Goal: Task Accomplishment & Management: Manage account settings

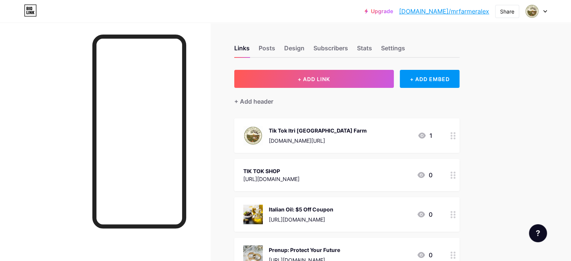
click at [473, 13] on link "[DOMAIN_NAME]/mrfarmeralex" at bounding box center [444, 11] width 90 height 9
click at [544, 12] on icon at bounding box center [546, 11] width 4 height 3
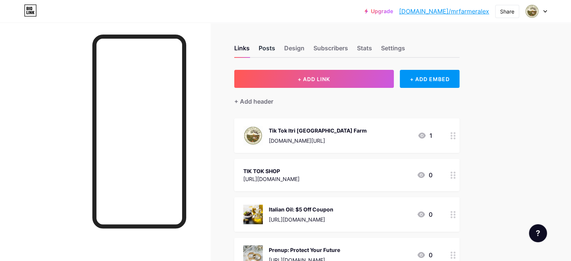
click at [275, 47] on div "Posts" at bounding box center [267, 51] width 17 height 14
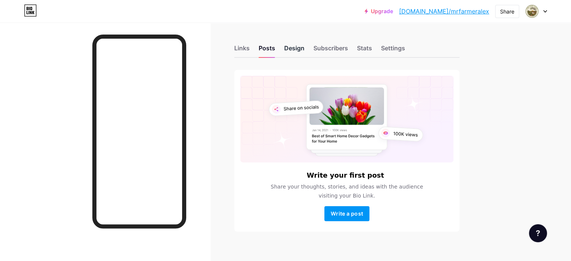
click at [305, 51] on div "Design" at bounding box center [294, 51] width 20 height 14
click at [405, 46] on div "Settings" at bounding box center [393, 51] width 24 height 14
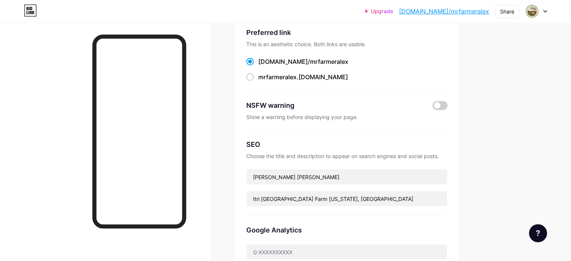
scroll to position [113, 0]
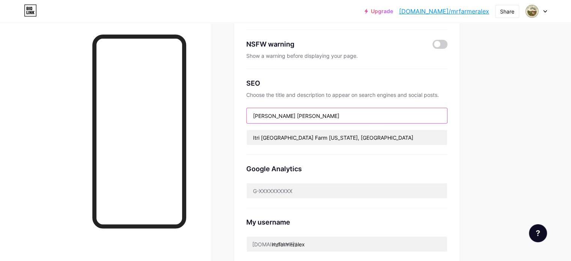
drag, startPoint x: 324, startPoint y: 115, endPoint x: 293, endPoint y: 111, distance: 31.5
click at [293, 111] on input "[PERSON_NAME] [PERSON_NAME]" at bounding box center [347, 115] width 201 height 15
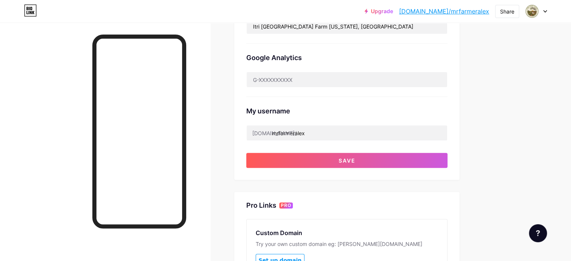
scroll to position [225, 0]
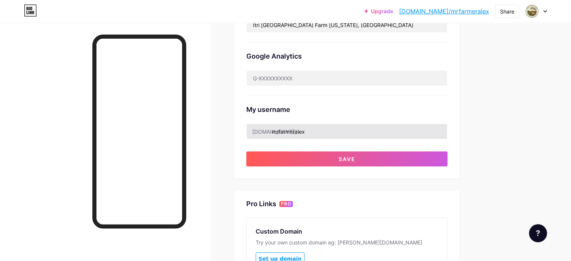
type input "[PERSON_NAME]"
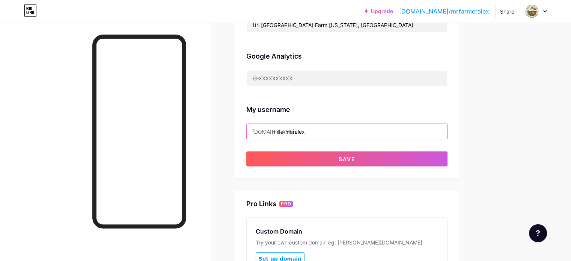
drag, startPoint x: 350, startPoint y: 133, endPoint x: 355, endPoint y: 129, distance: 6.7
click at [305, 130] on input "mrfarmeralex" at bounding box center [347, 131] width 201 height 15
drag, startPoint x: 337, startPoint y: 131, endPoint x: 312, endPoint y: 133, distance: 24.8
click at [312, 133] on input "mralexander" at bounding box center [347, 131] width 201 height 15
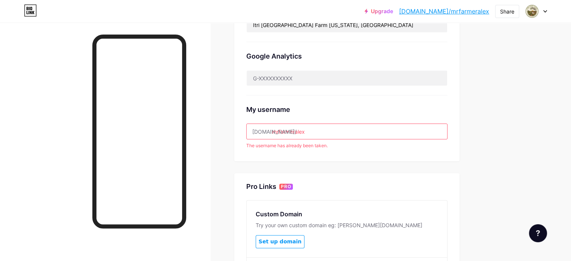
scroll to position [188, 0]
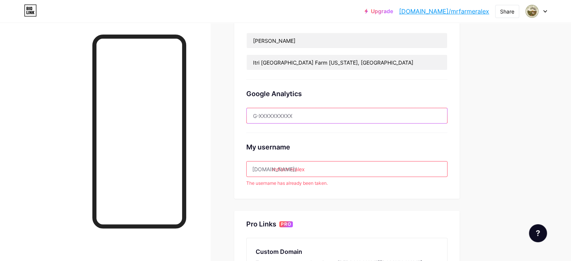
click at [354, 115] on input "text" at bounding box center [347, 115] width 201 height 15
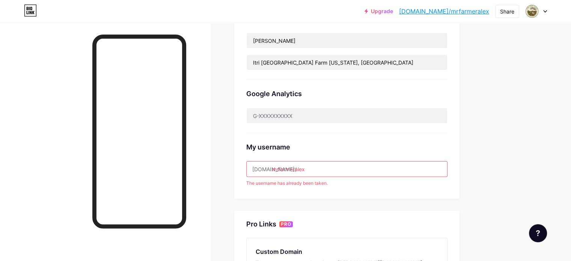
drag, startPoint x: 340, startPoint y: 169, endPoint x: 306, endPoint y: 168, distance: 33.8
click at [306, 168] on input "mrfarmeralex" at bounding box center [347, 169] width 201 height 15
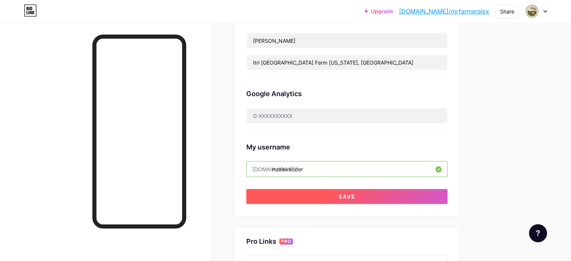
type input "mralexander"
click at [356, 193] on span "Save" at bounding box center [347, 196] width 17 height 6
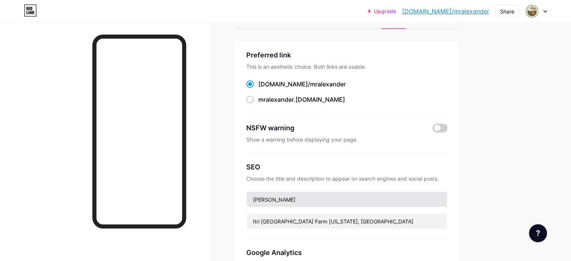
scroll to position [0, 0]
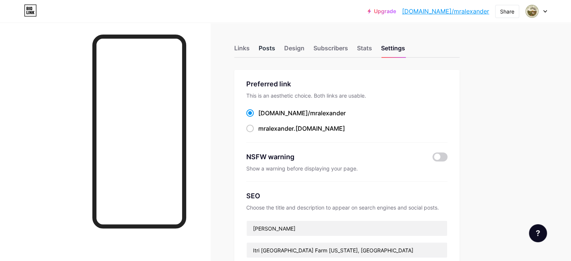
click at [275, 46] on div "Posts" at bounding box center [267, 51] width 17 height 14
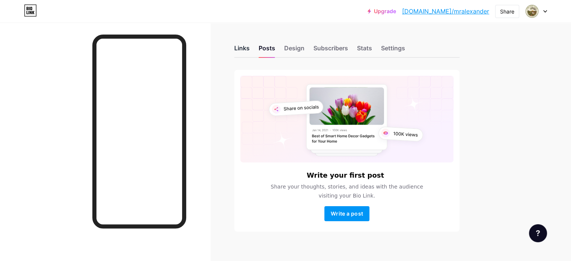
click at [250, 48] on div "Links" at bounding box center [241, 51] width 15 height 14
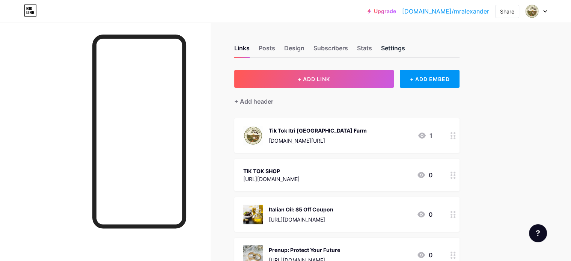
click at [405, 51] on div "Settings" at bounding box center [393, 51] width 24 height 14
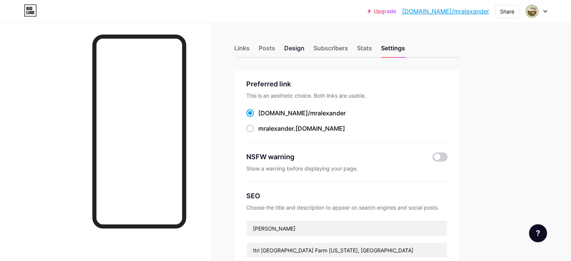
click at [305, 47] on div "Design" at bounding box center [294, 51] width 20 height 14
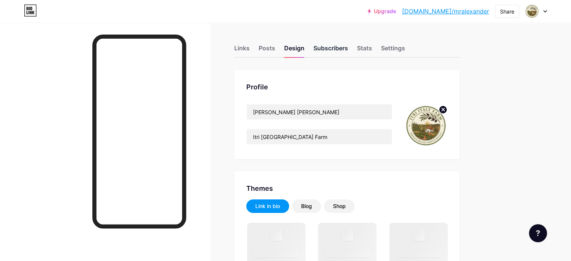
click at [348, 48] on div "Subscribers" at bounding box center [331, 51] width 35 height 14
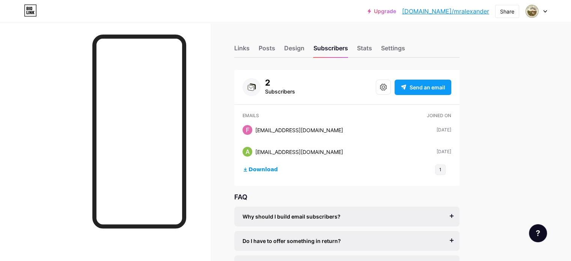
click at [446, 88] on span "Send an email" at bounding box center [428, 87] width 36 height 8
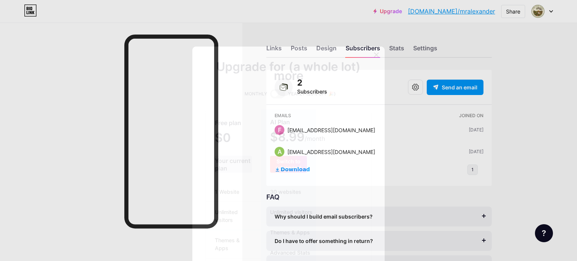
scroll to position [75, 0]
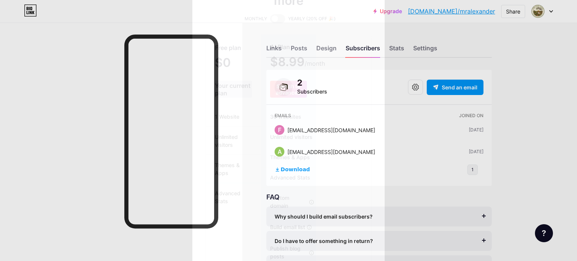
click at [230, 84] on div "Your current plan" at bounding box center [233, 89] width 37 height 17
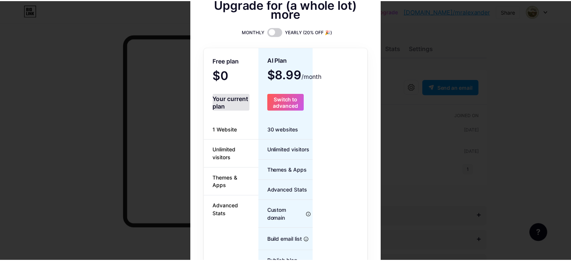
scroll to position [0, 0]
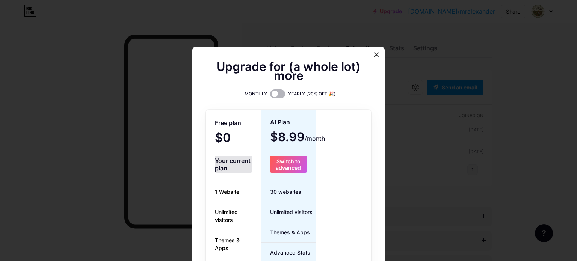
click at [280, 93] on span at bounding box center [277, 93] width 15 height 9
click at [270, 96] on input "checkbox" at bounding box center [270, 96] width 0 height 0
click at [373, 56] on icon at bounding box center [376, 55] width 6 height 6
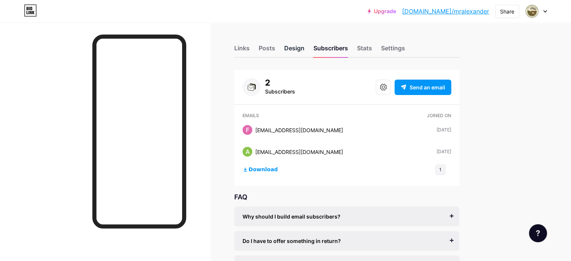
click at [305, 53] on div "Design" at bounding box center [294, 51] width 20 height 14
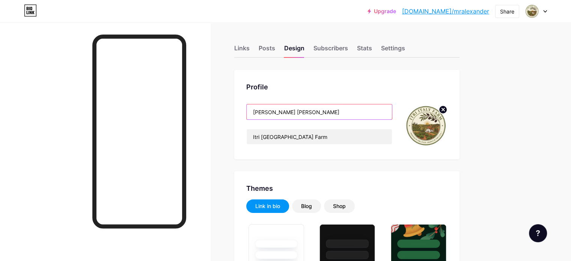
drag, startPoint x: 324, startPoint y: 117, endPoint x: 269, endPoint y: 117, distance: 55.6
click at [269, 117] on div "Profile [PERSON_NAME] [PERSON_NAME] [GEOGRAPHIC_DATA] Farm" at bounding box center [346, 114] width 225 height 89
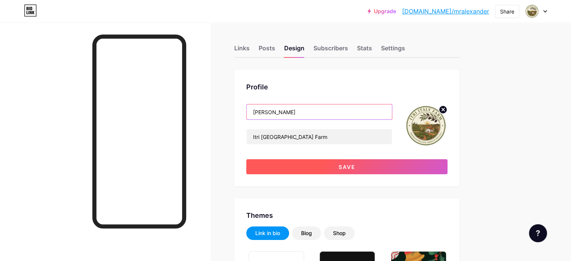
type input "[PERSON_NAME]"
click at [401, 168] on button "Save" at bounding box center [346, 166] width 201 height 15
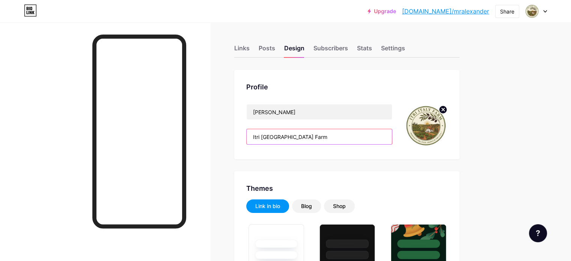
drag, startPoint x: 336, startPoint y: 135, endPoint x: 240, endPoint y: 134, distance: 95.4
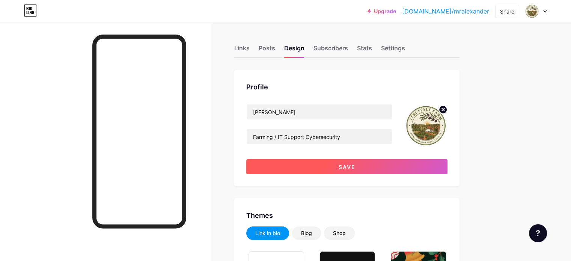
click at [356, 165] on span "Save" at bounding box center [347, 167] width 17 height 6
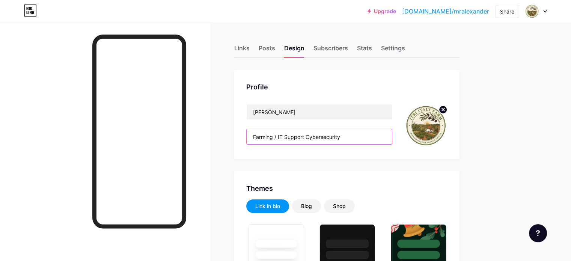
drag, startPoint x: 338, startPoint y: 139, endPoint x: 308, endPoint y: 135, distance: 29.9
click at [308, 135] on input "Farming / IT Support Cybersecurity" at bounding box center [319, 136] width 145 height 15
click at [333, 135] on input "Farming / IT Support Cybersecurity" at bounding box center [319, 136] width 145 height 15
click at [337, 135] on input "Farming / IT Support Cybersecurity" at bounding box center [319, 136] width 145 height 15
drag, startPoint x: 337, startPoint y: 135, endPoint x: 372, endPoint y: 135, distance: 34.9
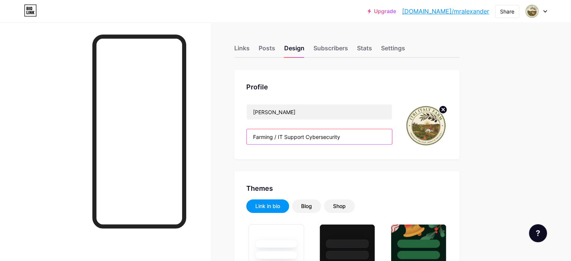
click at [372, 135] on input "Farming / IT Support Cybersecurity" at bounding box center [319, 136] width 145 height 15
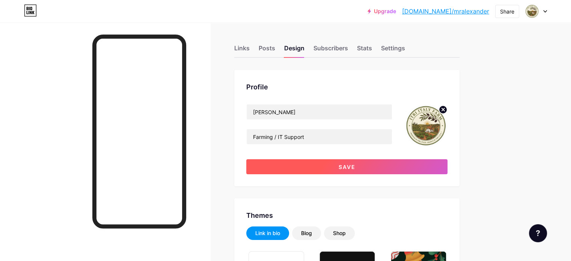
click at [366, 173] on button "Save" at bounding box center [346, 166] width 201 height 15
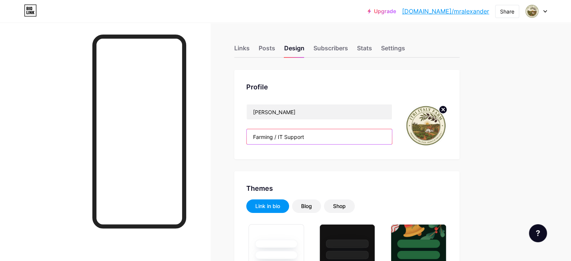
drag, startPoint x: 307, startPoint y: 135, endPoint x: 249, endPoint y: 135, distance: 57.9
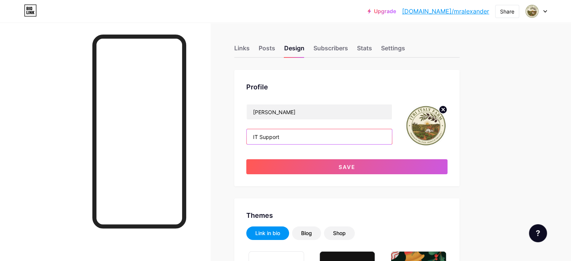
click at [329, 133] on input "IT Support" at bounding box center [319, 136] width 145 height 15
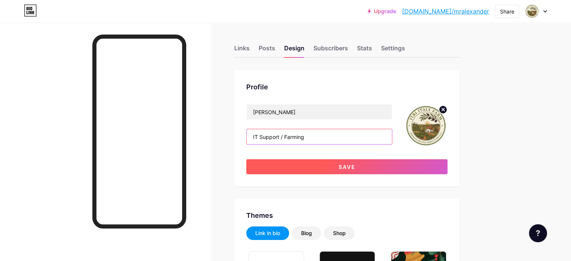
type input "IT Support / Farming"
click at [367, 171] on button "Save" at bounding box center [346, 166] width 201 height 15
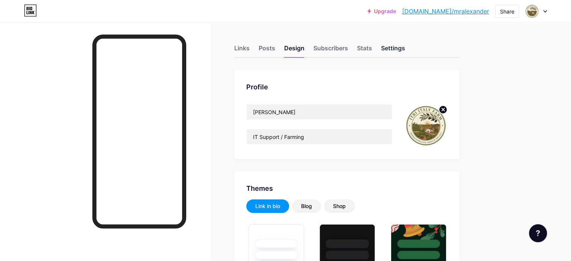
click at [405, 45] on div "Settings" at bounding box center [393, 51] width 24 height 14
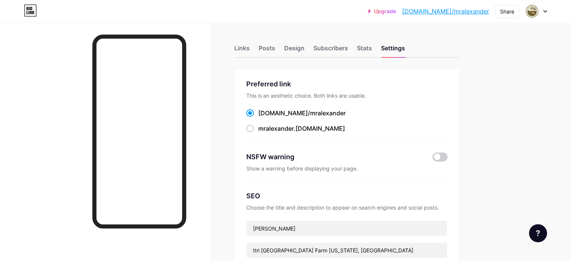
scroll to position [113, 0]
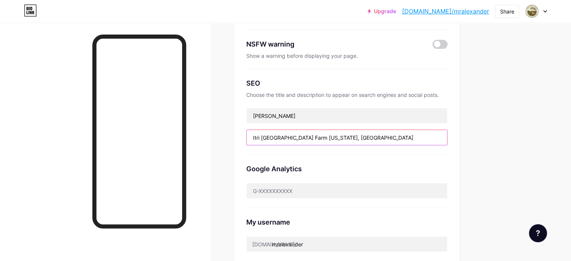
drag, startPoint x: 380, startPoint y: 137, endPoint x: 253, endPoint y: 137, distance: 127.4
click at [253, 137] on div "Links Posts Design Subscribers Stats Settings Preferred link This is an aesthet…" at bounding box center [245, 195] width 491 height 571
type input "M"
type input "F"
type input "i"
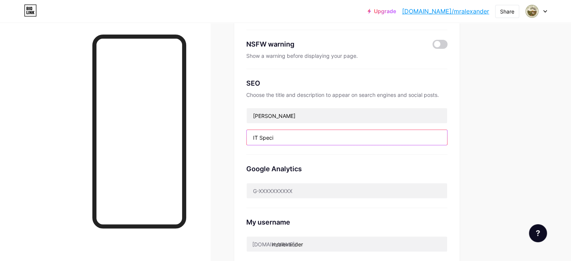
drag, startPoint x: 315, startPoint y: 138, endPoint x: 266, endPoint y: 139, distance: 49.2
click at [266, 139] on div "Preferred link This is an aesthetic choice. Both links are usable. [DOMAIN_NAME…" at bounding box center [346, 124] width 225 height 334
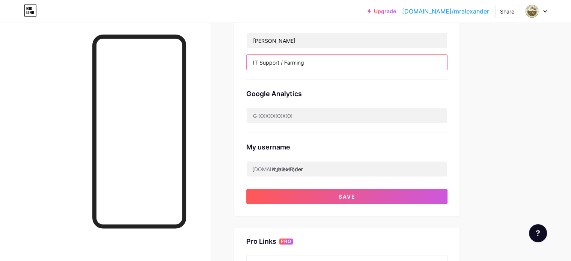
scroll to position [263, 0]
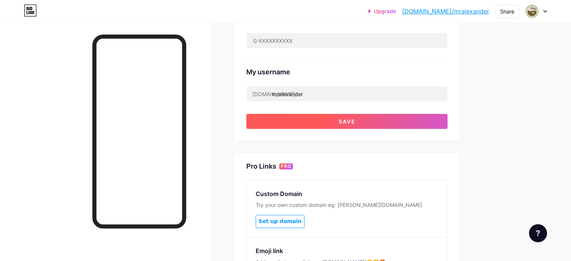
type input "IT Support / Farming"
click at [356, 118] on span "Save" at bounding box center [347, 121] width 17 height 6
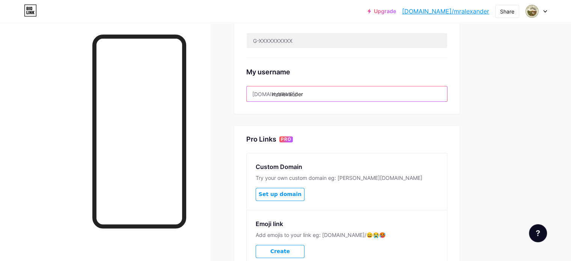
click at [344, 94] on input "mralexander" at bounding box center [347, 93] width 201 height 15
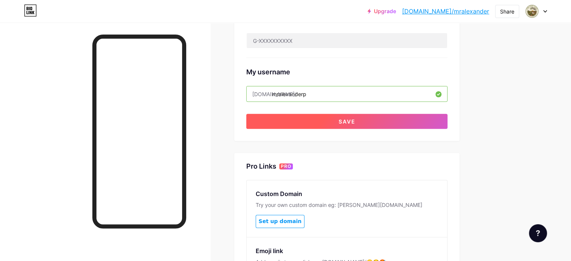
type input "mralexanderp"
click at [356, 118] on span "Save" at bounding box center [347, 121] width 17 height 6
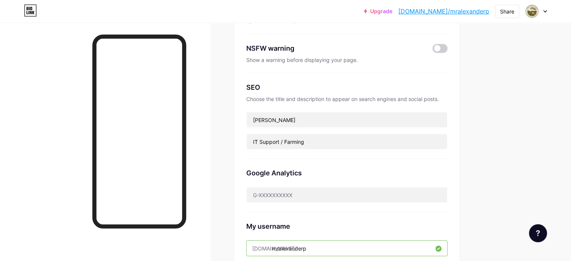
scroll to position [30, 0]
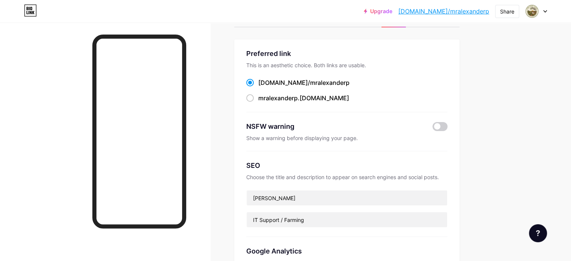
click at [550, 11] on div "Upgrade [DOMAIN_NAME]/mralex... [DOMAIN_NAME]/mralexanderp Share Switch account…" at bounding box center [285, 12] width 571 height 14
click at [547, 11] on icon at bounding box center [545, 12] width 3 height 2
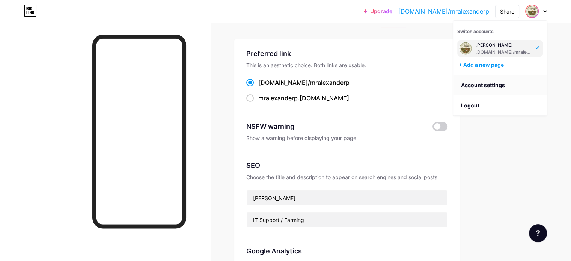
click at [482, 83] on link "Account settings" at bounding box center [500, 85] width 93 height 20
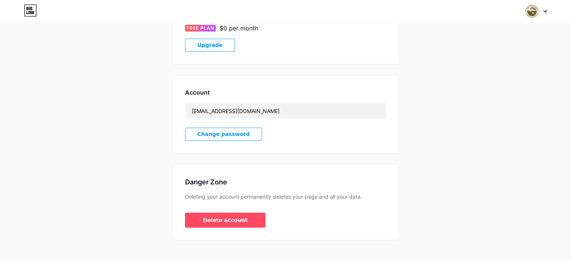
scroll to position [158, 0]
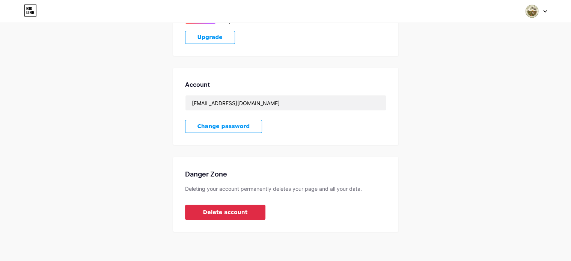
click at [232, 214] on span "Delete account" at bounding box center [225, 212] width 45 height 8
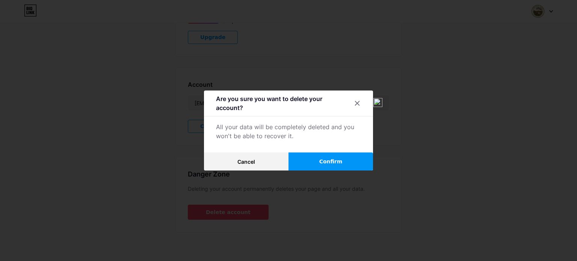
click at [319, 162] on button "Confirm" at bounding box center [331, 162] width 85 height 18
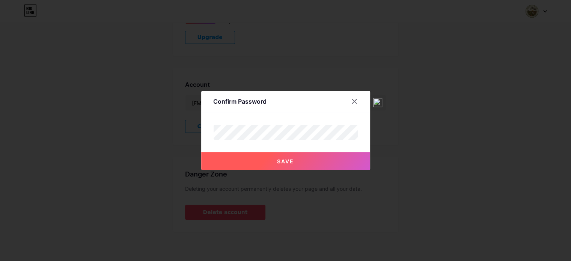
click at [265, 158] on button "Save" at bounding box center [285, 161] width 169 height 18
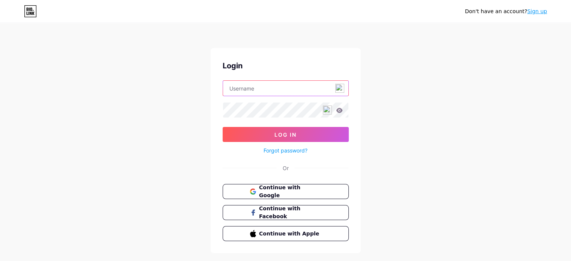
click at [266, 93] on input "text" at bounding box center [285, 88] width 125 height 15
click at [276, 87] on input "text" at bounding box center [285, 88] width 125 height 15
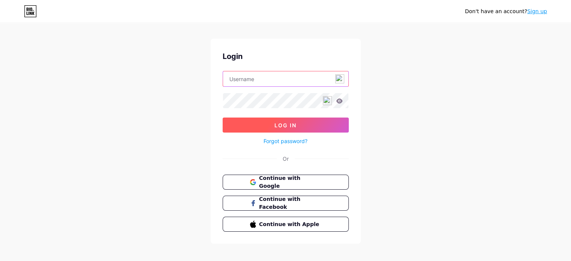
scroll to position [15, 0]
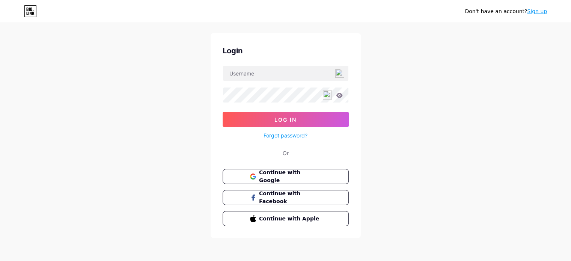
click at [536, 11] on link "Sign up" at bounding box center [537, 11] width 20 height 6
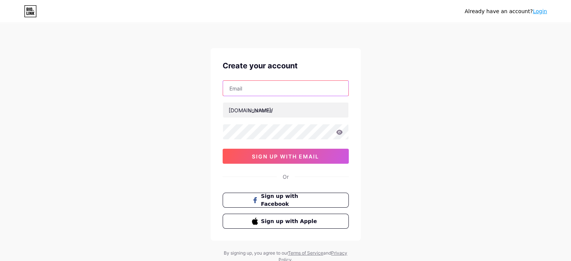
click at [253, 94] on input "text" at bounding box center [285, 88] width 125 height 15
type input "[EMAIL_ADDRESS][DOMAIN_NAME]"
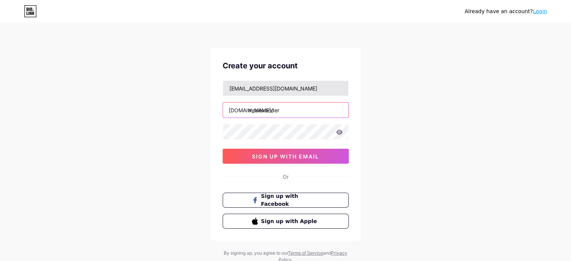
type input "mralexander"
click at [340, 133] on icon at bounding box center [339, 132] width 6 height 5
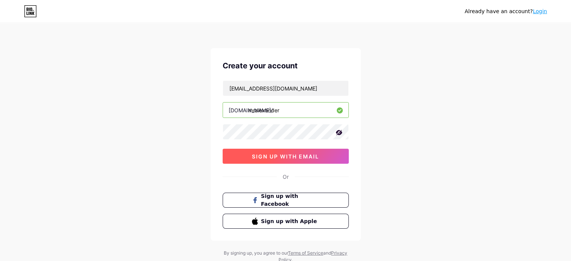
click at [285, 151] on button "sign up with email" at bounding box center [286, 156] width 126 height 15
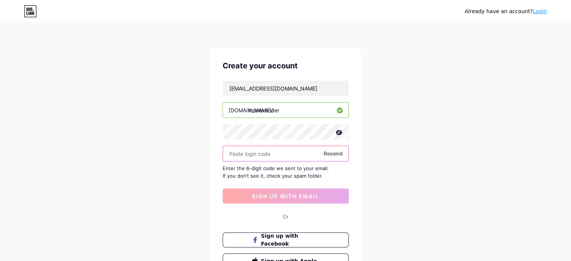
paste input "384270"
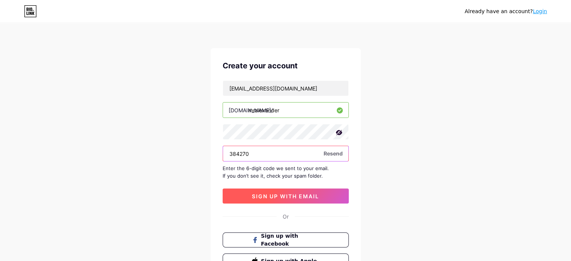
type input "384270"
click at [287, 197] on span "sign up with email" at bounding box center [285, 196] width 67 height 6
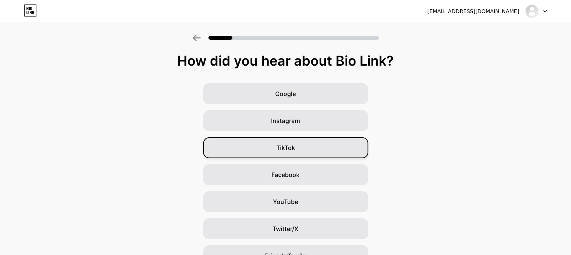
click at [281, 145] on span "TikTok" at bounding box center [285, 148] width 19 height 9
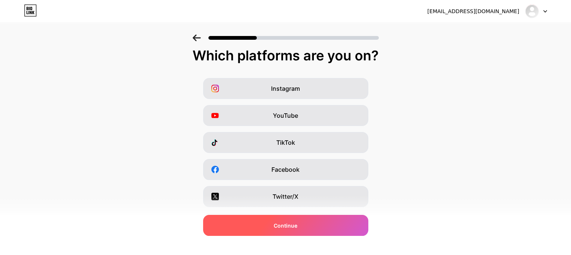
click at [316, 229] on div "Continue" at bounding box center [285, 225] width 165 height 21
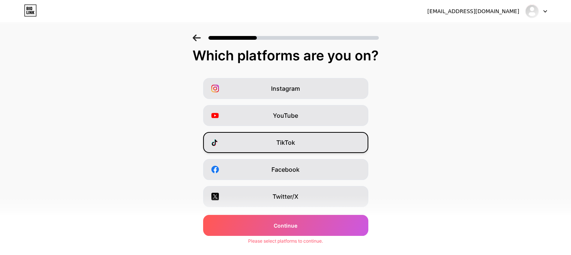
click at [292, 145] on span "TikTok" at bounding box center [285, 142] width 19 height 9
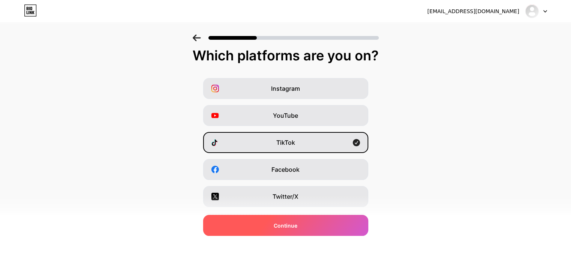
click at [298, 224] on span "Continue" at bounding box center [286, 226] width 24 height 8
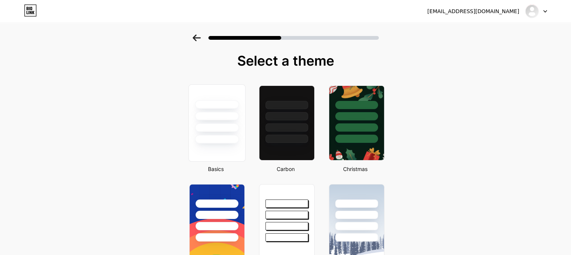
click at [222, 133] on div at bounding box center [217, 114] width 56 height 59
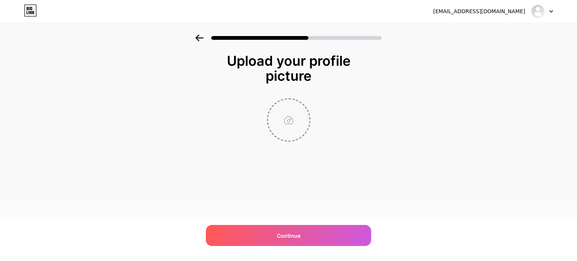
click at [295, 123] on input "file" at bounding box center [289, 120] width 42 height 42
click at [280, 118] on input "file" at bounding box center [289, 120] width 42 height 42
type input "C:\fakepath\558763266_122140550804820828_8944527099913746928_n.jpg"
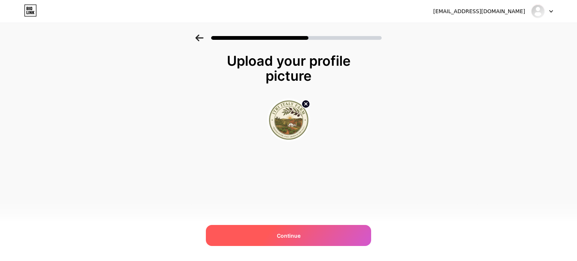
click at [292, 239] on span "Continue" at bounding box center [289, 236] width 24 height 8
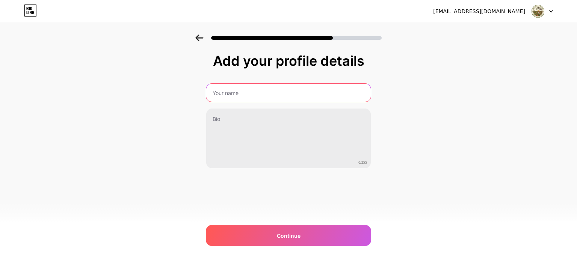
click at [237, 94] on input "text" at bounding box center [288, 93] width 165 height 18
type input "[PERSON_NAME]"
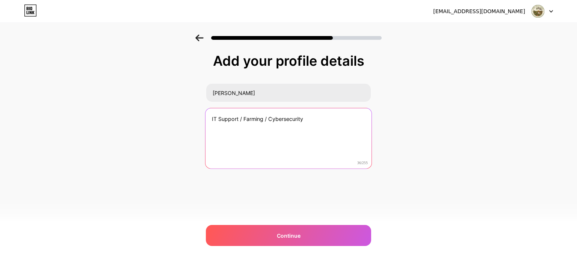
click at [283, 118] on textarea "IT Support / Farming / Cybersecurity" at bounding box center [288, 138] width 166 height 61
click at [319, 121] on textarea "IT Support / Farming / CyberSecurity" at bounding box center [288, 138] width 166 height 61
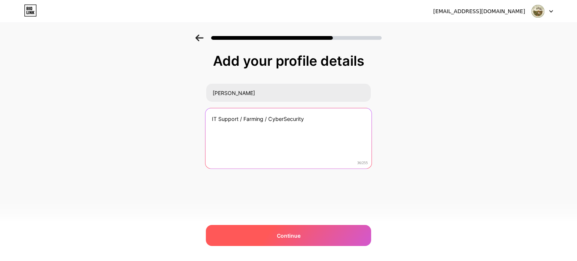
type textarea "IT Support / Farming / CyberSecurity"
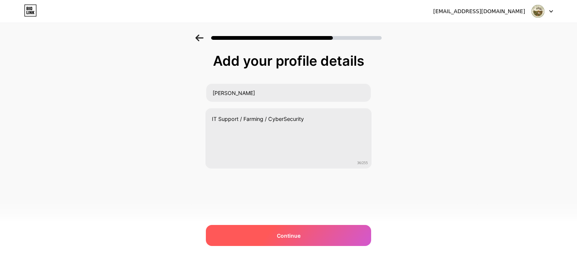
click at [304, 235] on div "Continue" at bounding box center [288, 235] width 165 height 21
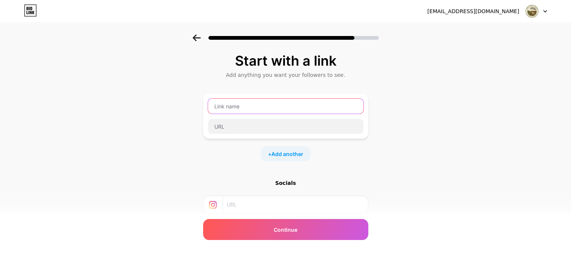
click at [286, 110] on input "text" at bounding box center [286, 106] width 156 height 15
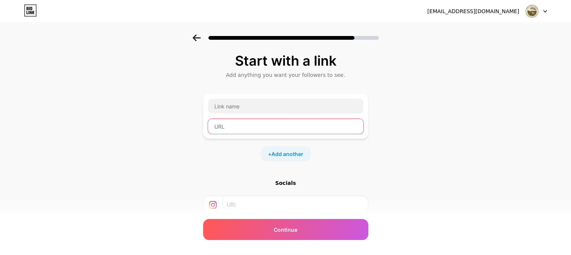
drag, startPoint x: 245, startPoint y: 106, endPoint x: 233, endPoint y: 126, distance: 23.1
paste input "[URL][DOMAIN_NAME]"
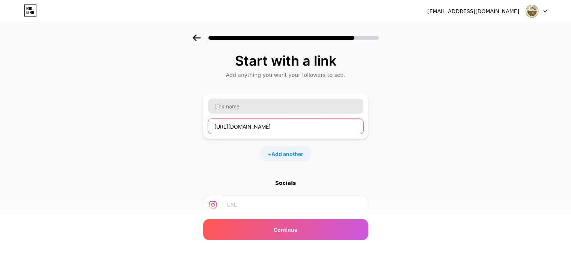
type input "[URL][DOMAIN_NAME]"
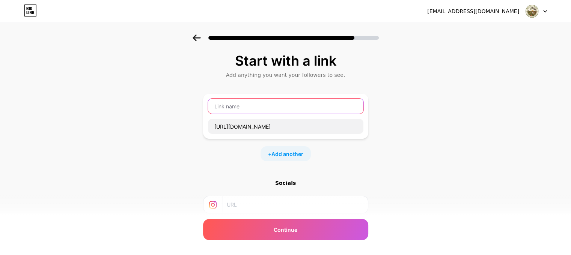
click at [236, 108] on input "text" at bounding box center [286, 106] width 156 height 15
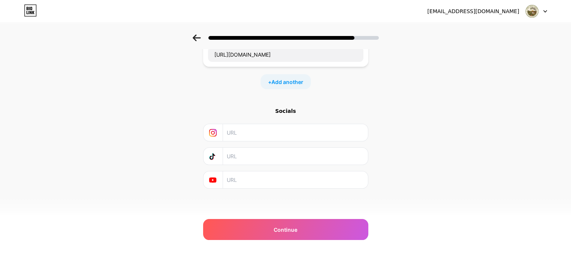
scroll to position [35, 0]
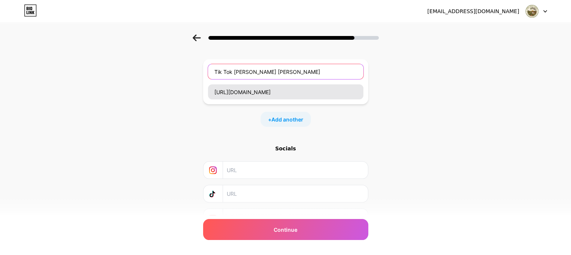
type input "Tik Tok [PERSON_NAME] [PERSON_NAME]"
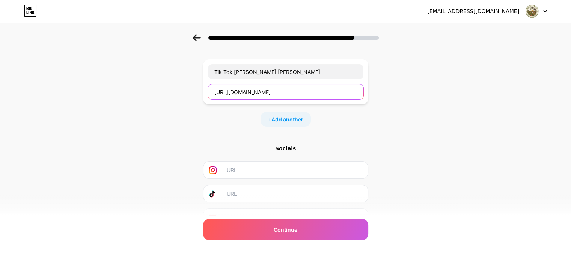
drag, startPoint x: 320, startPoint y: 91, endPoint x: 198, endPoint y: 91, distance: 121.7
click at [198, 91] on div "Start with a link Add anything you want your followers to see. Tik Tok [PERSON_…" at bounding box center [285, 132] width 571 height 264
click at [329, 92] on input "[URL][DOMAIN_NAME]" at bounding box center [286, 92] width 156 height 15
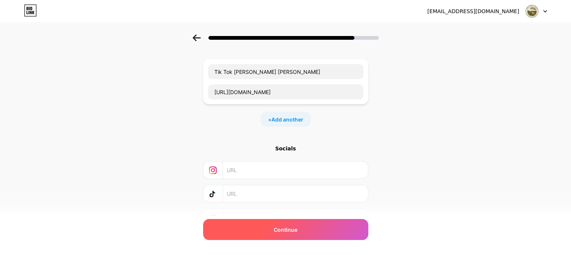
click at [308, 234] on div "Continue" at bounding box center [285, 229] width 165 height 21
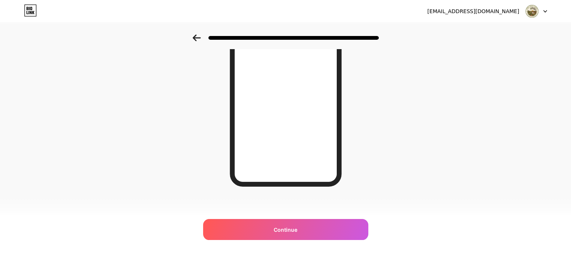
scroll to position [122, 0]
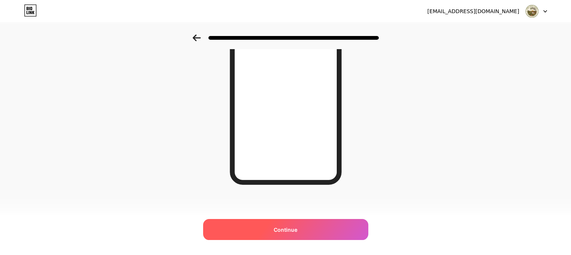
click at [298, 232] on span "Continue" at bounding box center [286, 230] width 24 height 8
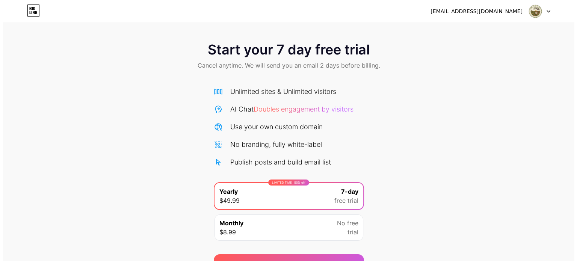
scroll to position [41, 0]
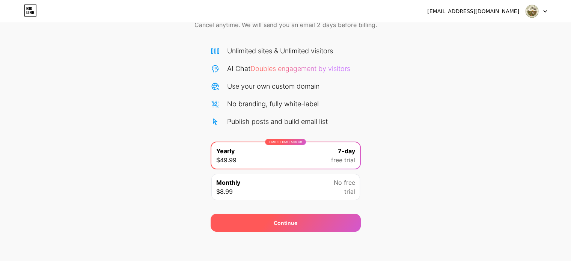
click at [281, 225] on span "Continue" at bounding box center [286, 223] width 24 height 8
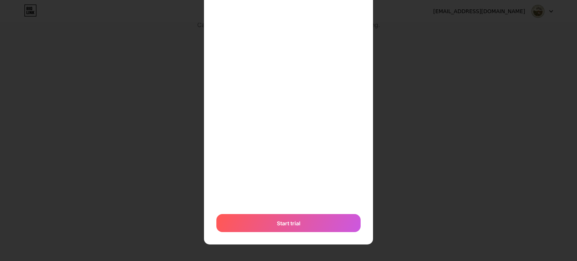
scroll to position [111, 0]
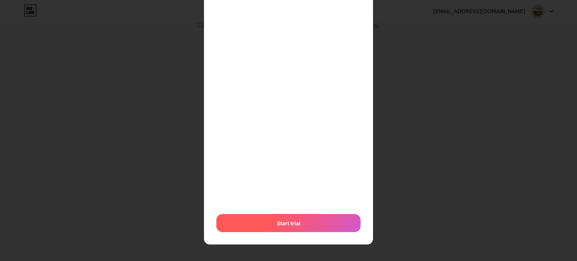
click at [295, 225] on span "Start trial" at bounding box center [289, 223] width 24 height 8
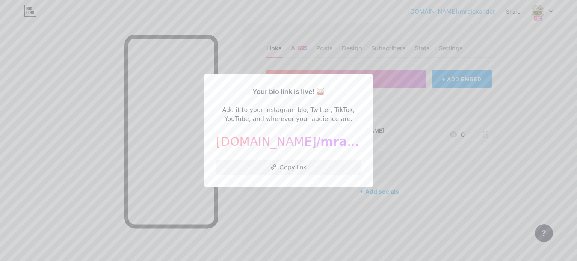
click at [398, 131] on div at bounding box center [288, 130] width 577 height 261
